Goal: Find specific page/section

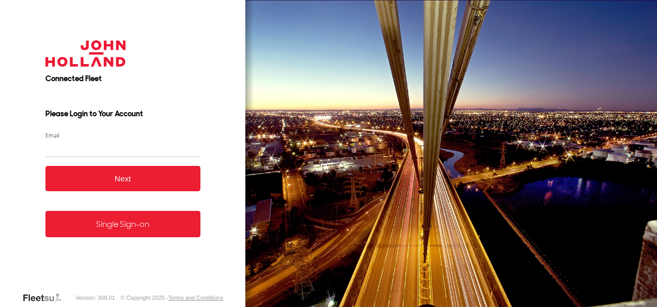
click at [67, 150] on input "Email" at bounding box center [122, 148] width 155 height 19
type input "**********"
click at [126, 178] on button "Next" at bounding box center [122, 178] width 155 height 25
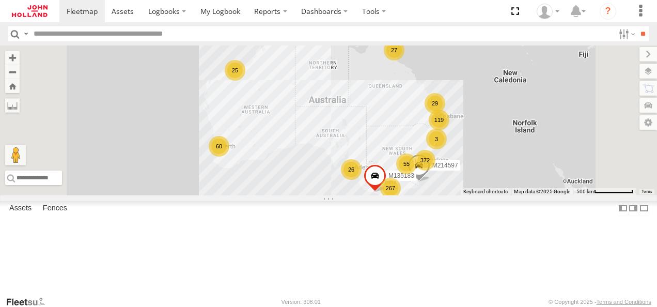
click at [188, 35] on input "text" at bounding box center [321, 33] width 584 height 15
type input "******"
click at [640, 31] on input "**" at bounding box center [643, 33] width 12 height 15
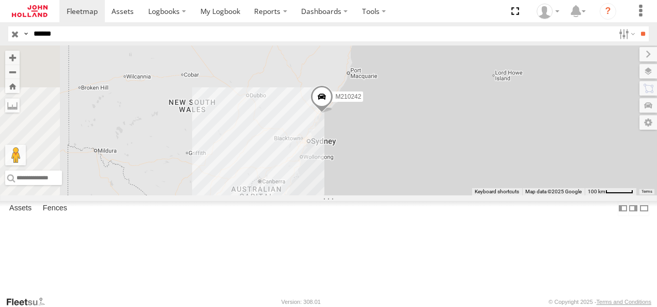
drag, startPoint x: 460, startPoint y: 243, endPoint x: 526, endPoint y: 168, distance: 99.9
click at [526, 168] on div "M210242" at bounding box center [328, 120] width 657 height 150
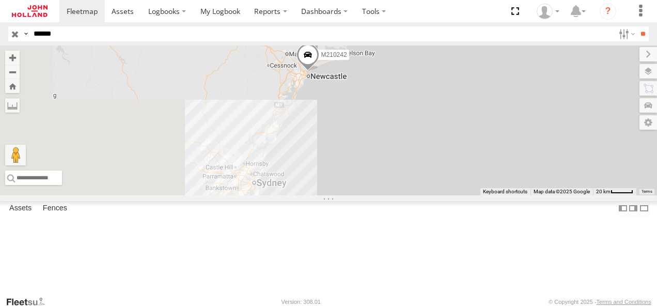
drag, startPoint x: 374, startPoint y: 184, endPoint x: 576, endPoint y: 213, distance: 204.5
click at [576, 195] on div "M210242" at bounding box center [328, 120] width 657 height 150
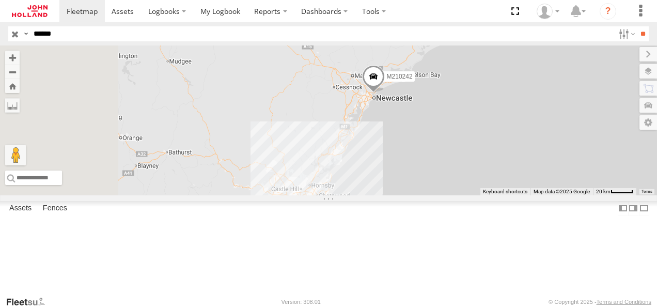
drag, startPoint x: 457, startPoint y: 180, endPoint x: 529, endPoint y: 204, distance: 76.3
click at [529, 195] on div "M210242" at bounding box center [328, 120] width 657 height 150
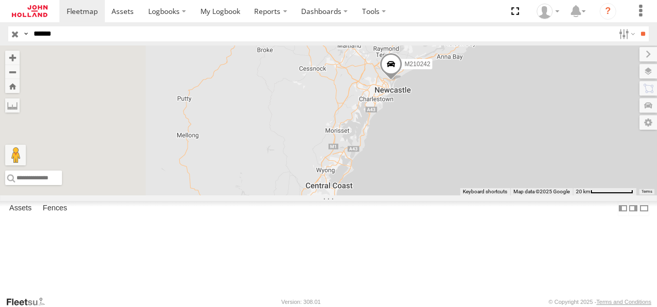
drag, startPoint x: 493, startPoint y: 153, endPoint x: 546, endPoint y: 216, distance: 82.8
click at [546, 195] on div "M210242" at bounding box center [328, 120] width 657 height 150
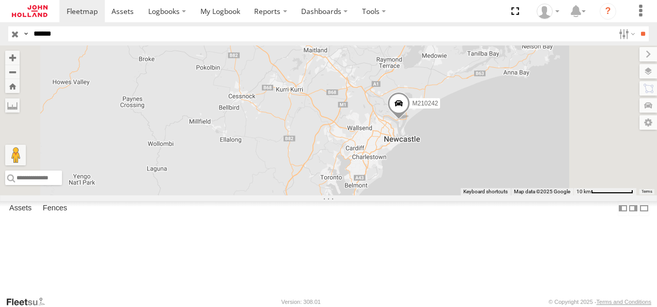
drag, startPoint x: 571, startPoint y: 138, endPoint x: 578, endPoint y: 240, distance: 101.4
click at [578, 195] on div "M210242" at bounding box center [328, 120] width 657 height 150
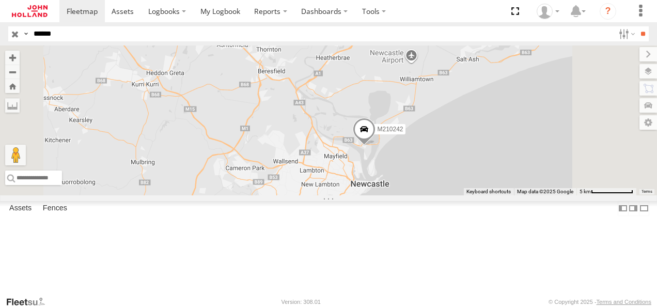
drag, startPoint x: 563, startPoint y: 151, endPoint x: 574, endPoint y: 222, distance: 71.6
click at [574, 195] on div "M210242" at bounding box center [328, 120] width 657 height 150
